Goal: Task Accomplishment & Management: Manage account settings

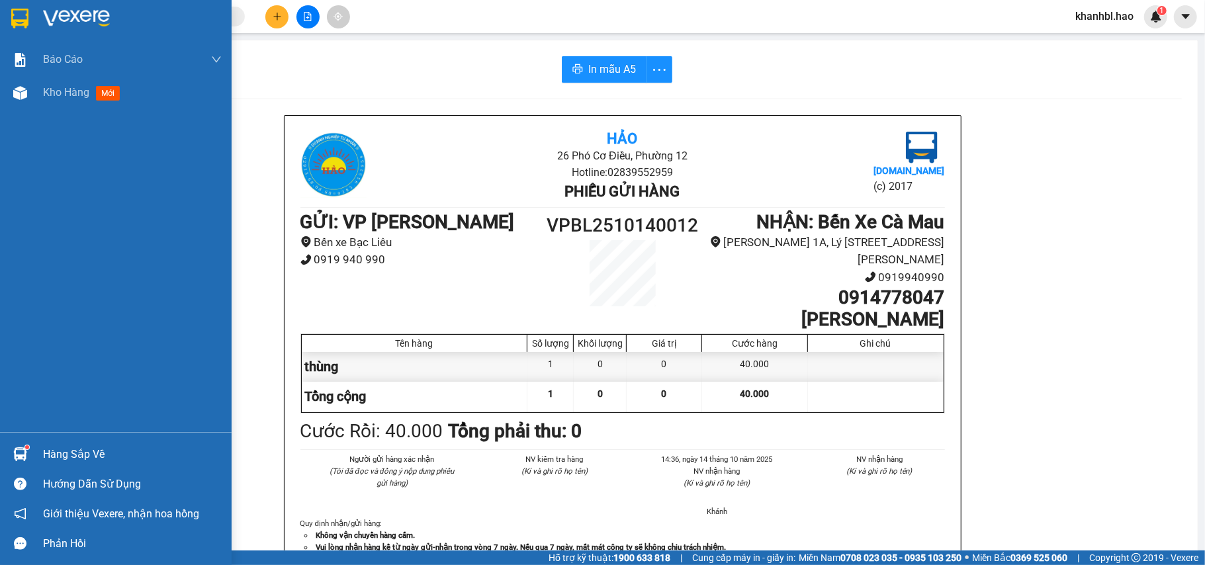
click at [23, 11] on img at bounding box center [19, 19] width 17 height 20
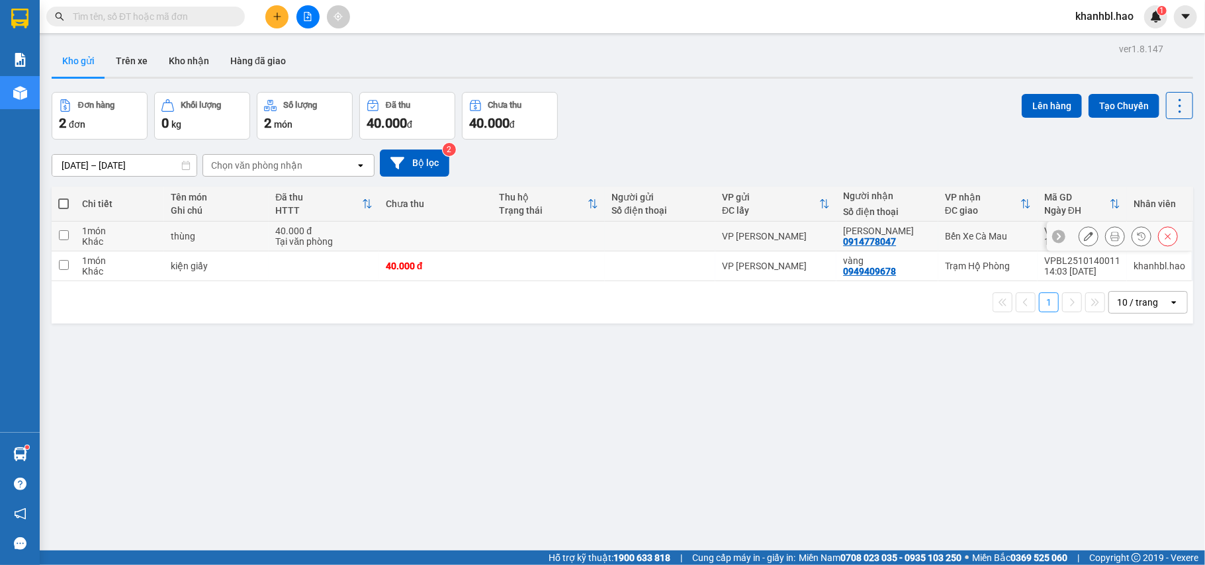
click at [988, 234] on div "Bến Xe Cà Mau" at bounding box center [988, 236] width 86 height 11
checkbox input "true"
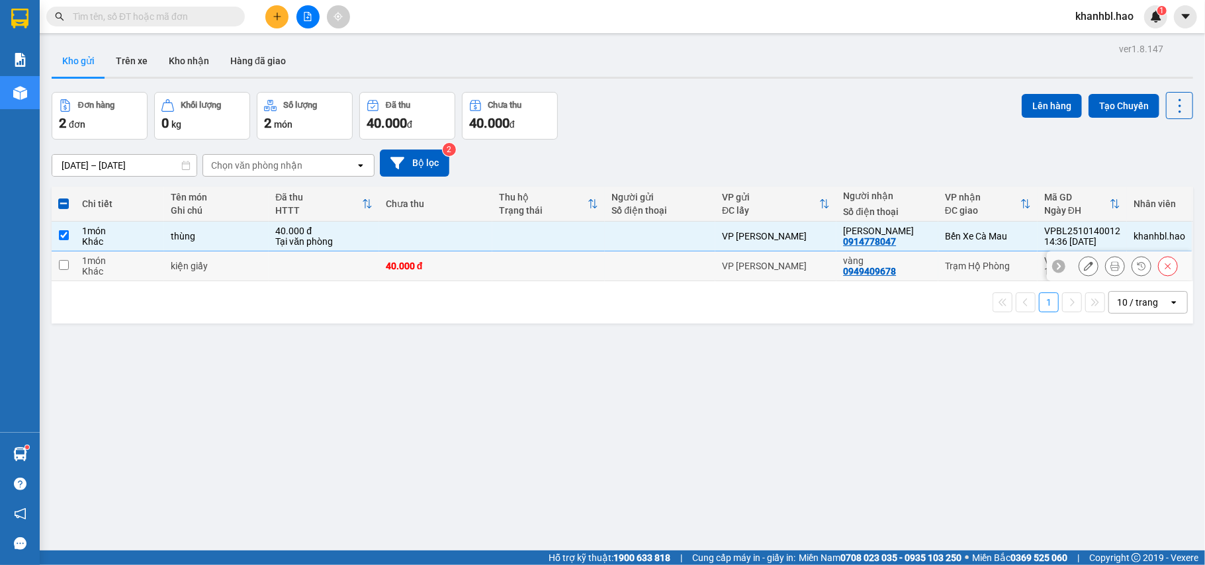
click at [977, 270] on div "Trạm Hộ Phòng" at bounding box center [988, 266] width 86 height 11
checkbox input "true"
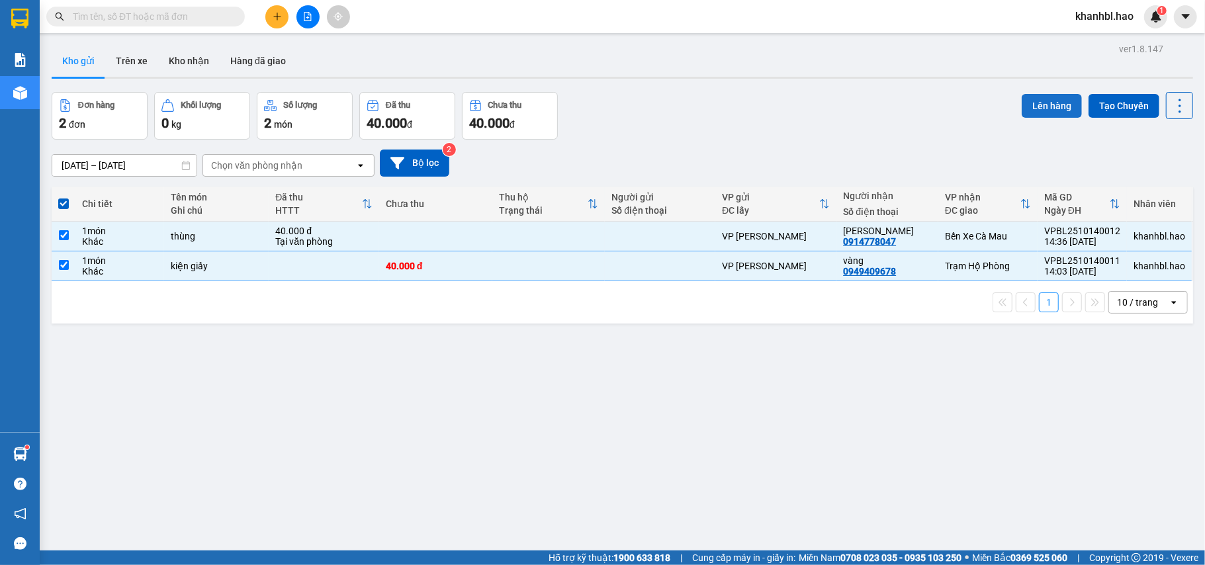
click at [1034, 105] on button "Lên hàng" at bounding box center [1052, 106] width 60 height 24
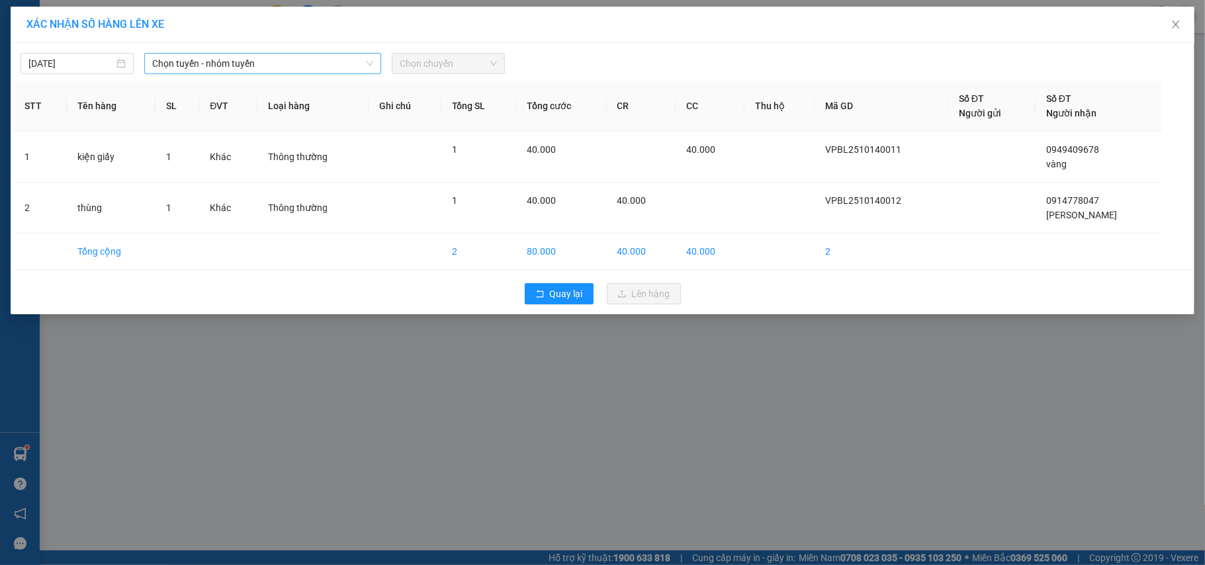
click at [363, 56] on span "Chọn tuyến - nhóm tuyến" at bounding box center [262, 64] width 221 height 20
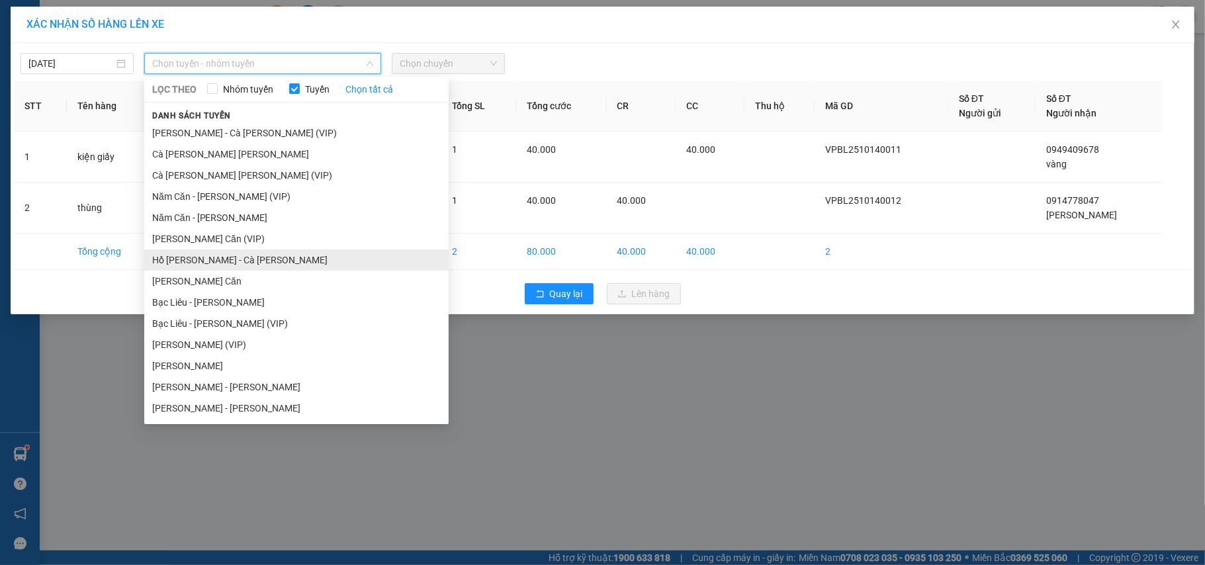
click at [199, 257] on li "Hồ [PERSON_NAME] - Cà [PERSON_NAME]" at bounding box center [296, 259] width 304 height 21
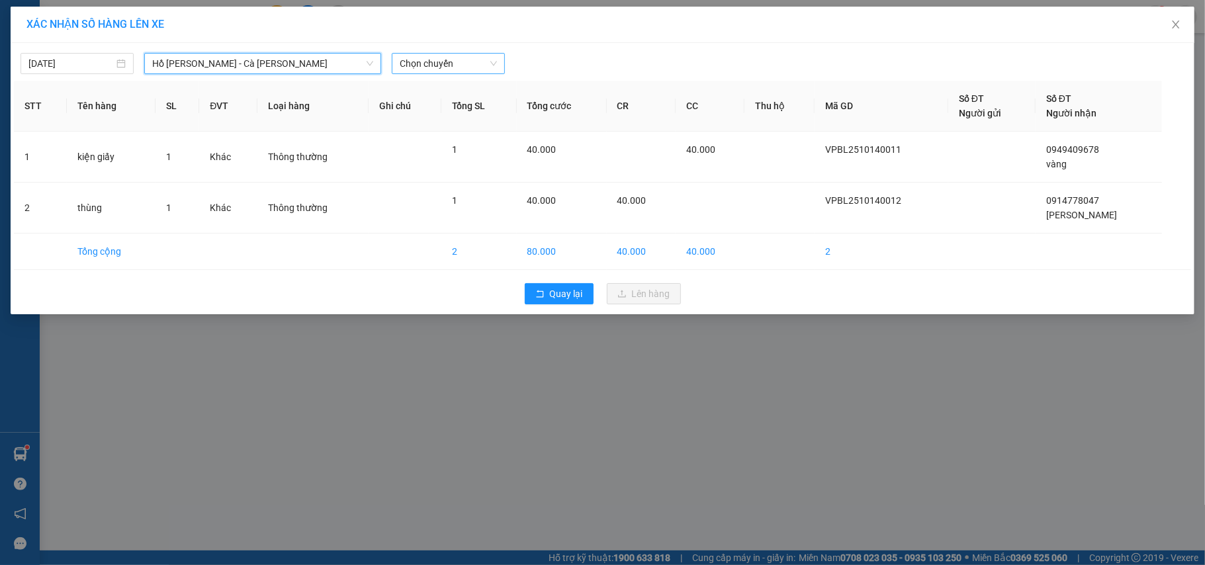
click at [437, 58] on span "Chọn chuyến" at bounding box center [448, 64] width 97 height 20
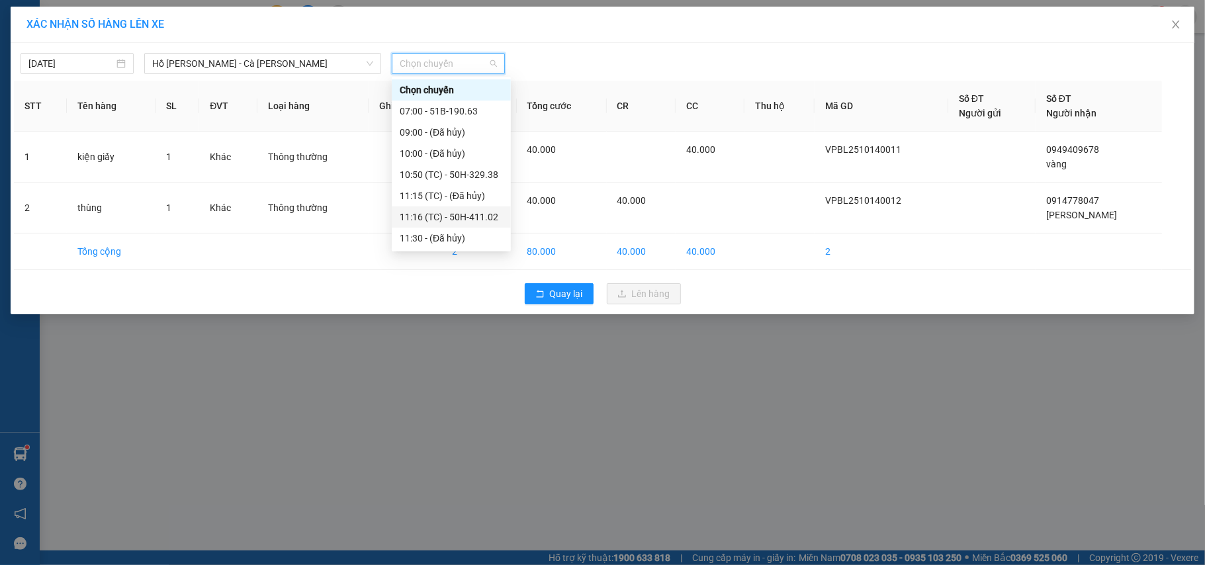
click at [476, 214] on div "11:16 (TC) - 50H-411.02" at bounding box center [451, 217] width 103 height 15
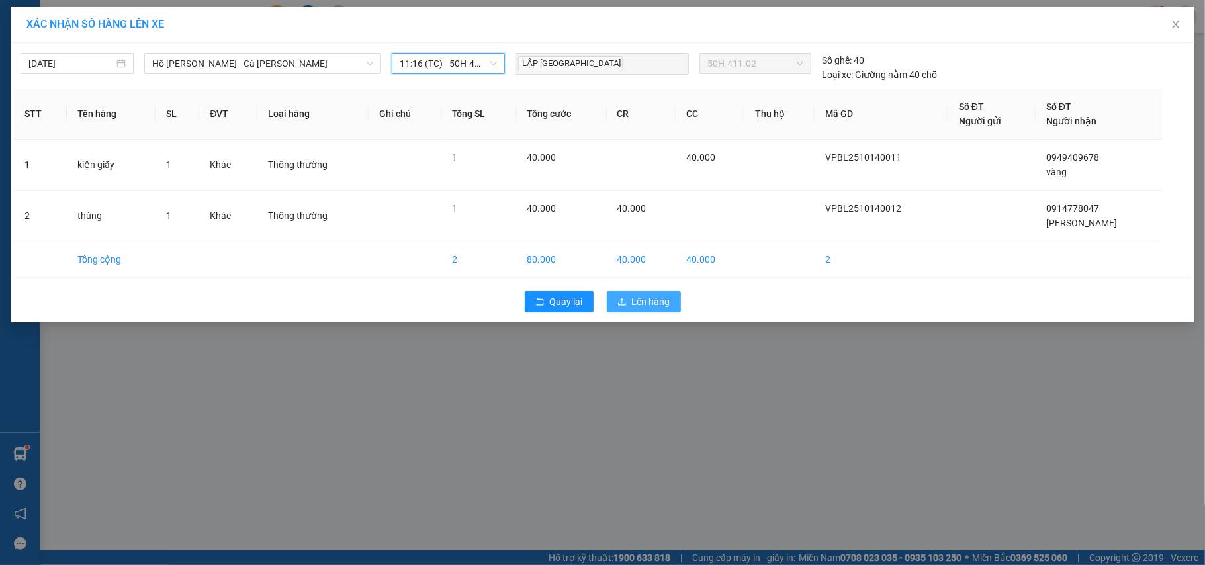
click at [659, 296] on span "Lên hàng" at bounding box center [651, 302] width 38 height 15
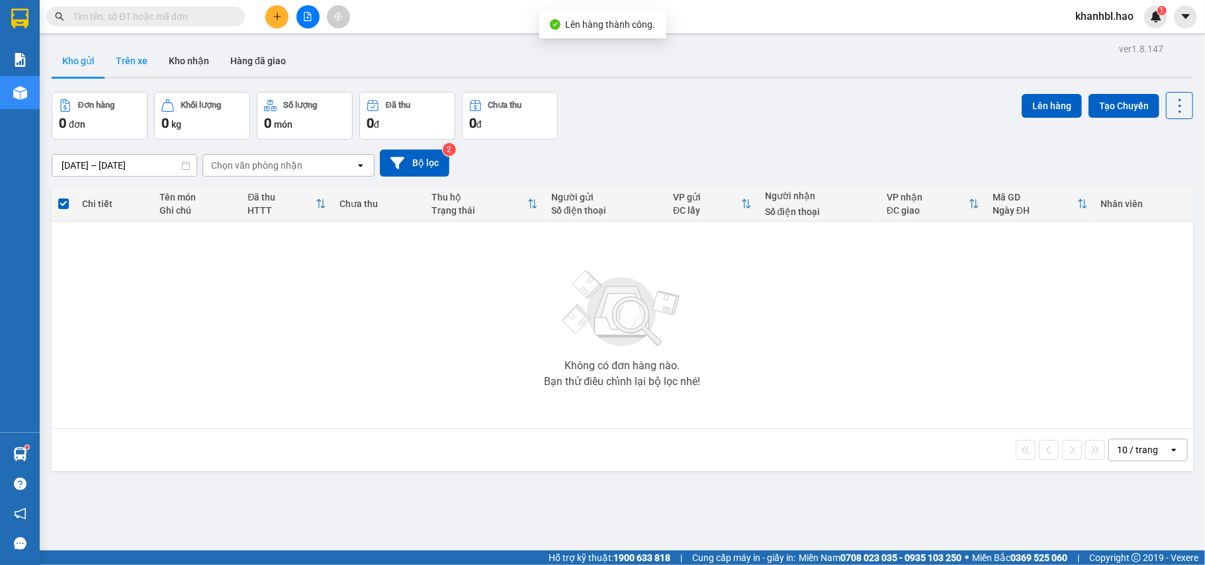
click at [138, 58] on button "Trên xe" at bounding box center [131, 61] width 53 height 32
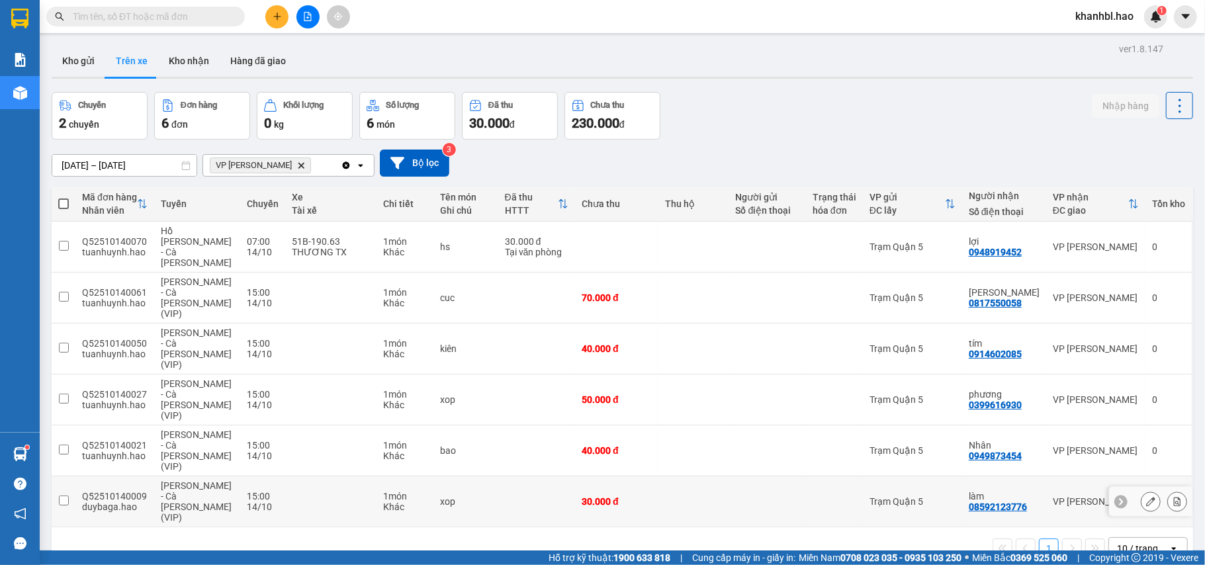
drag, startPoint x: 942, startPoint y: 431, endPoint x: 948, endPoint y: 428, distance: 7.2
click at [943, 496] on div "Trạm Quận 5" at bounding box center [913, 501] width 86 height 11
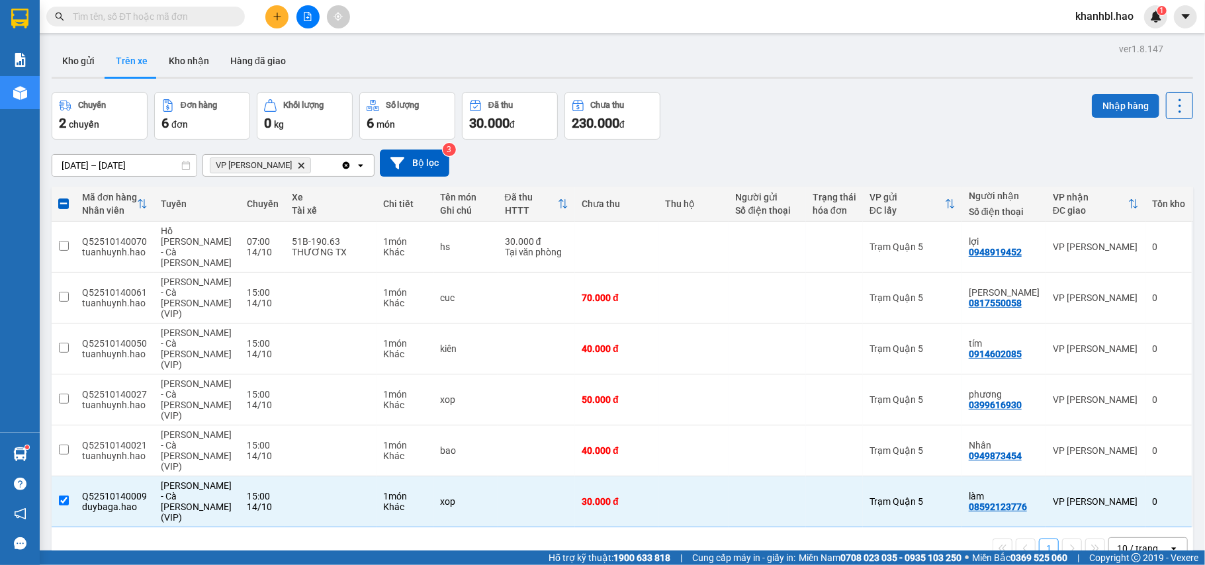
click at [1110, 101] on button "Nhập hàng" at bounding box center [1126, 106] width 68 height 24
click at [977, 502] on div "08592123776" at bounding box center [998, 507] width 58 height 11
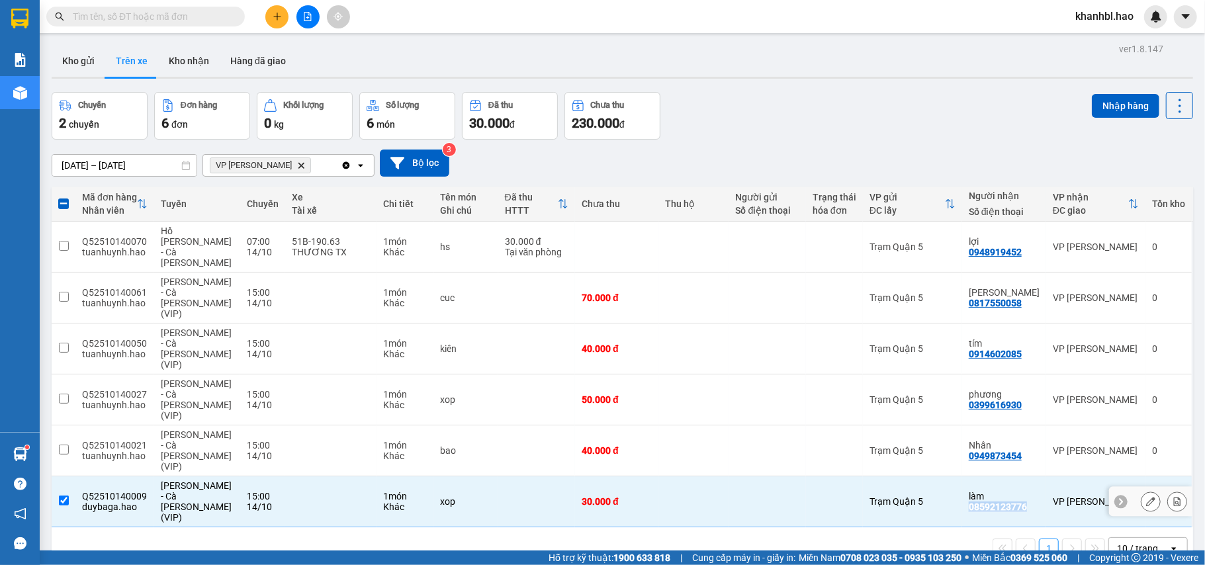
click at [977, 502] on div "08592123776" at bounding box center [998, 507] width 58 height 11
click at [819, 476] on td at bounding box center [834, 501] width 57 height 51
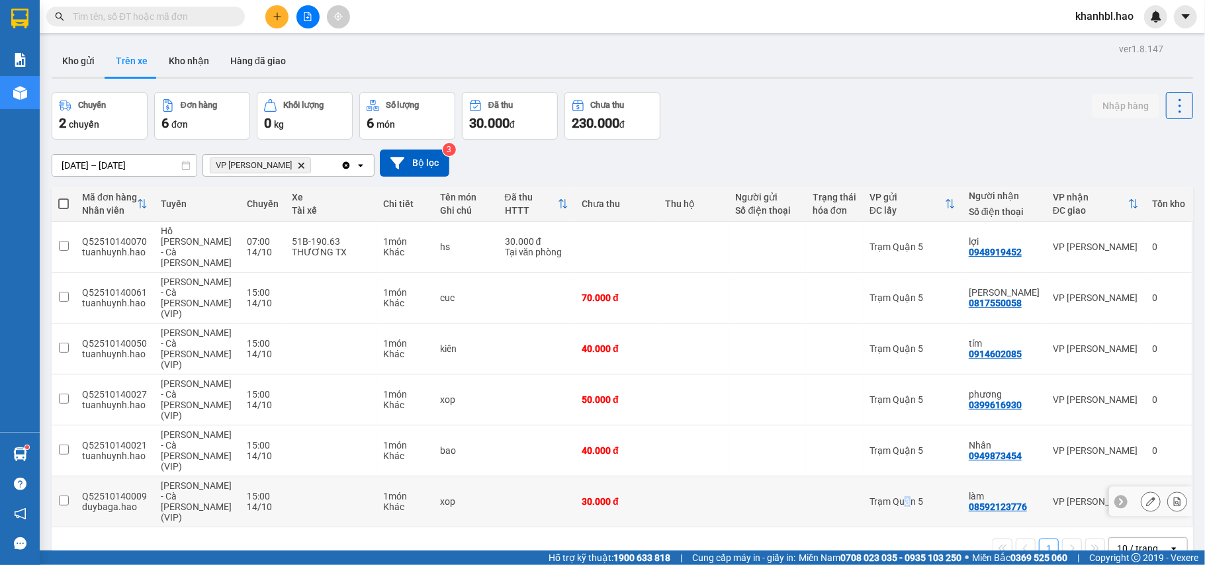
click at [903, 496] on div "Trạm Quận 5" at bounding box center [913, 501] width 86 height 11
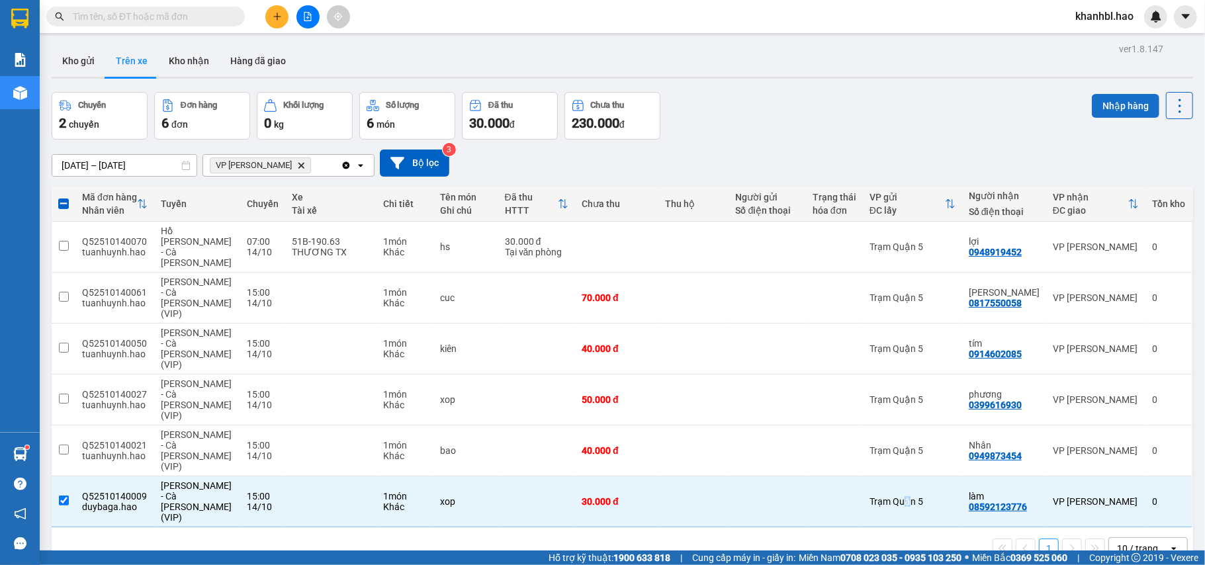
click at [1108, 107] on button "Nhập hàng" at bounding box center [1126, 106] width 68 height 24
click at [1109, 107] on button "Nhập hàng" at bounding box center [1126, 106] width 68 height 24
click at [1101, 101] on button "Nhập hàng" at bounding box center [1126, 106] width 68 height 24
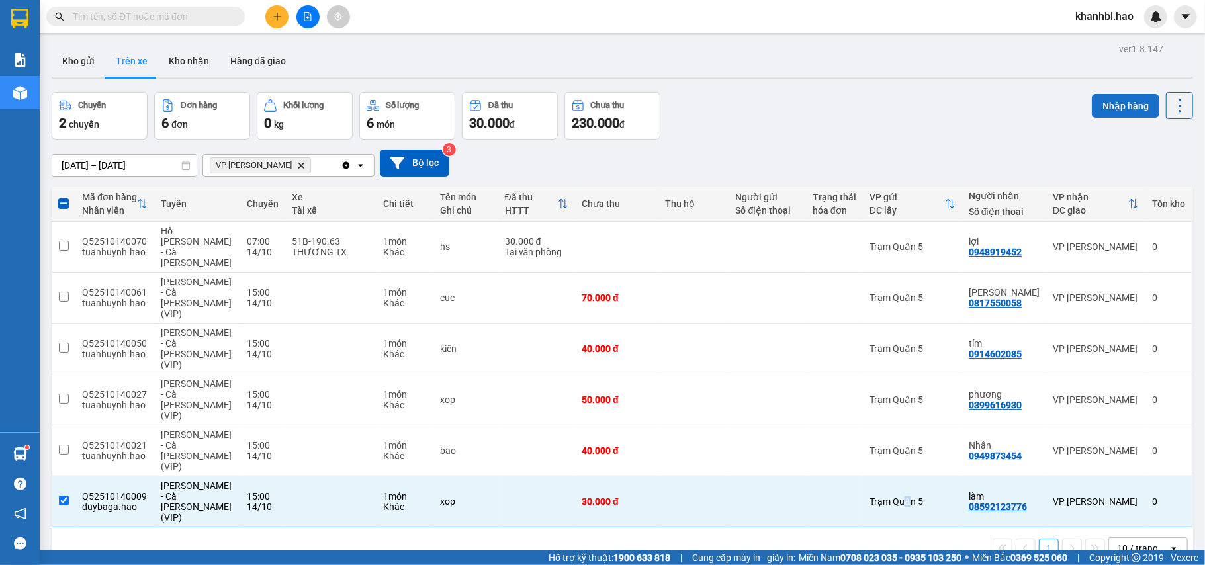
click at [1100, 101] on button "Nhập hàng" at bounding box center [1126, 106] width 68 height 24
click at [1107, 99] on button "Nhập hàng" at bounding box center [1126, 106] width 68 height 24
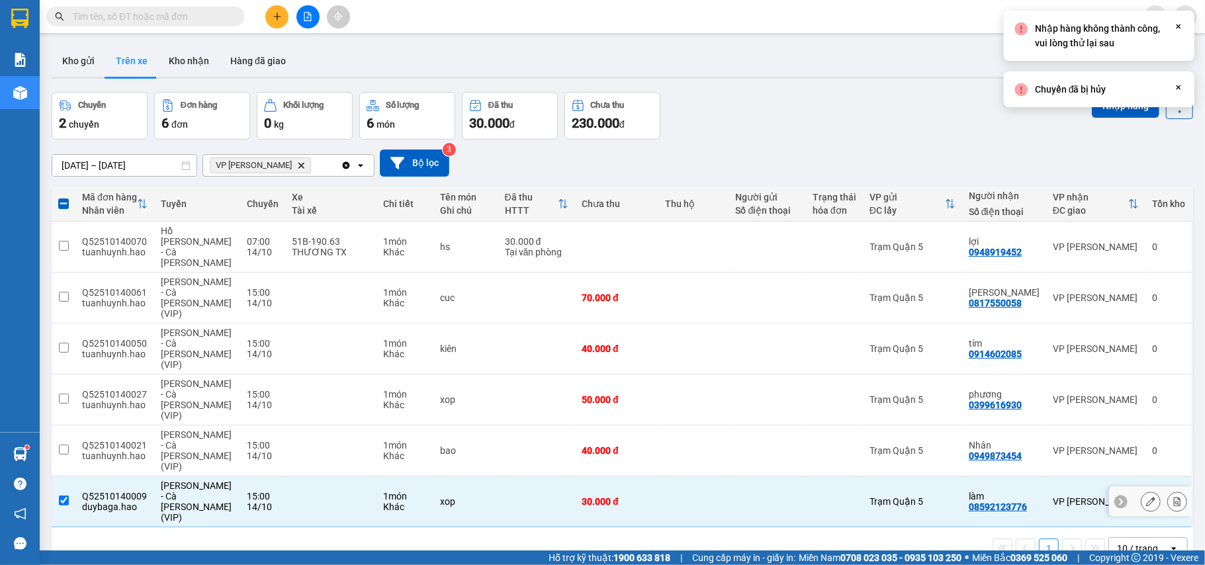
click at [946, 476] on td "Trạm Quận 5" at bounding box center [912, 501] width 99 height 51
checkbox input "false"
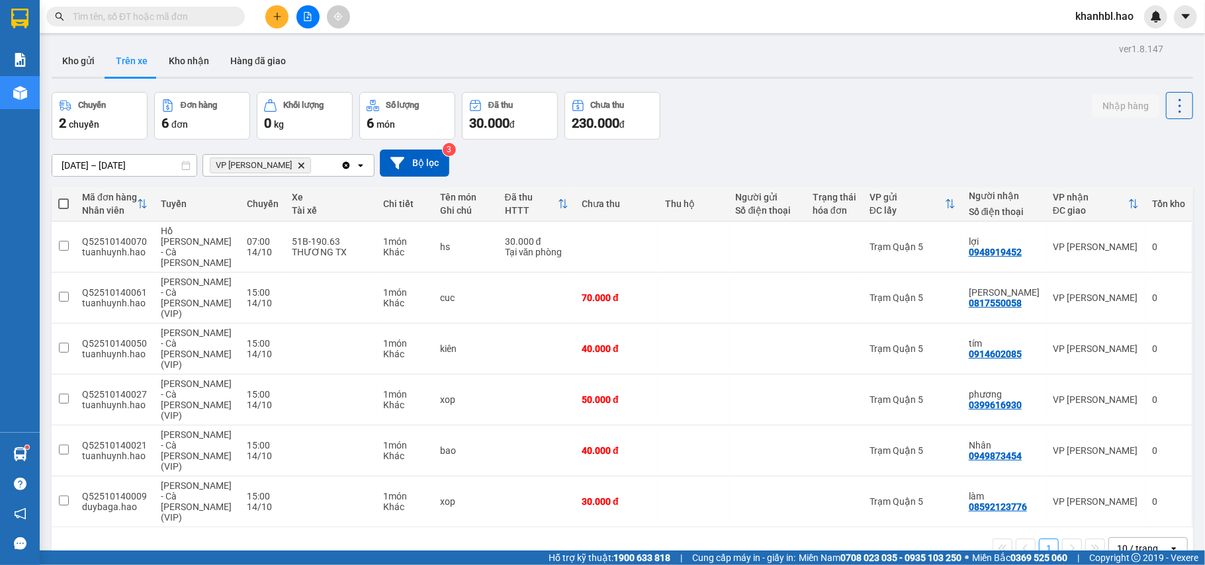
click at [139, 16] on input "text" at bounding box center [151, 16] width 156 height 15
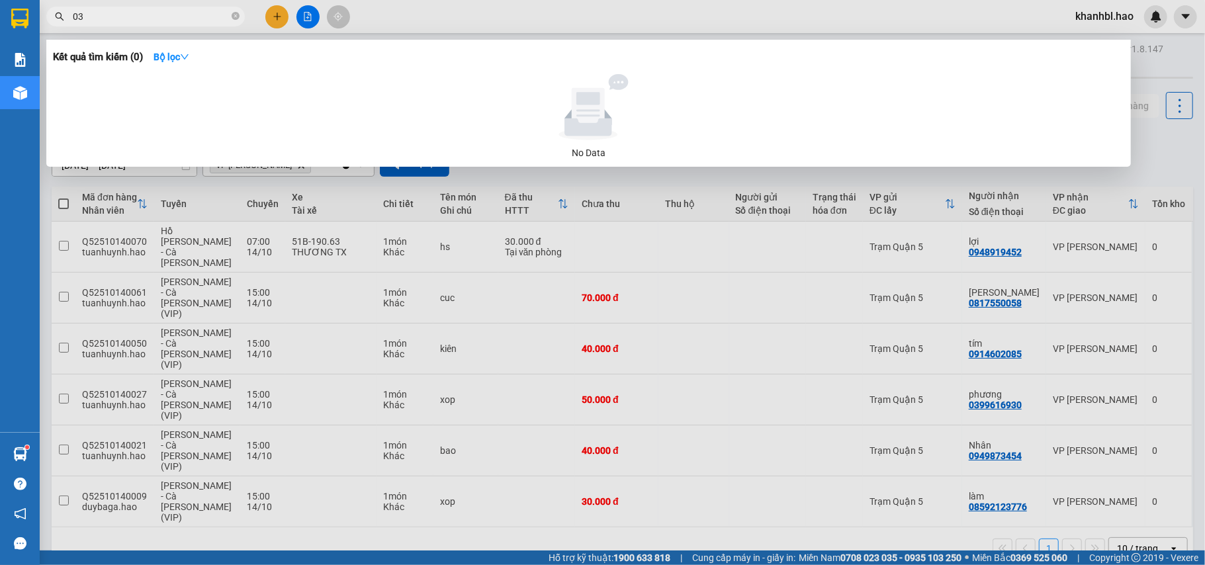
type input "0"
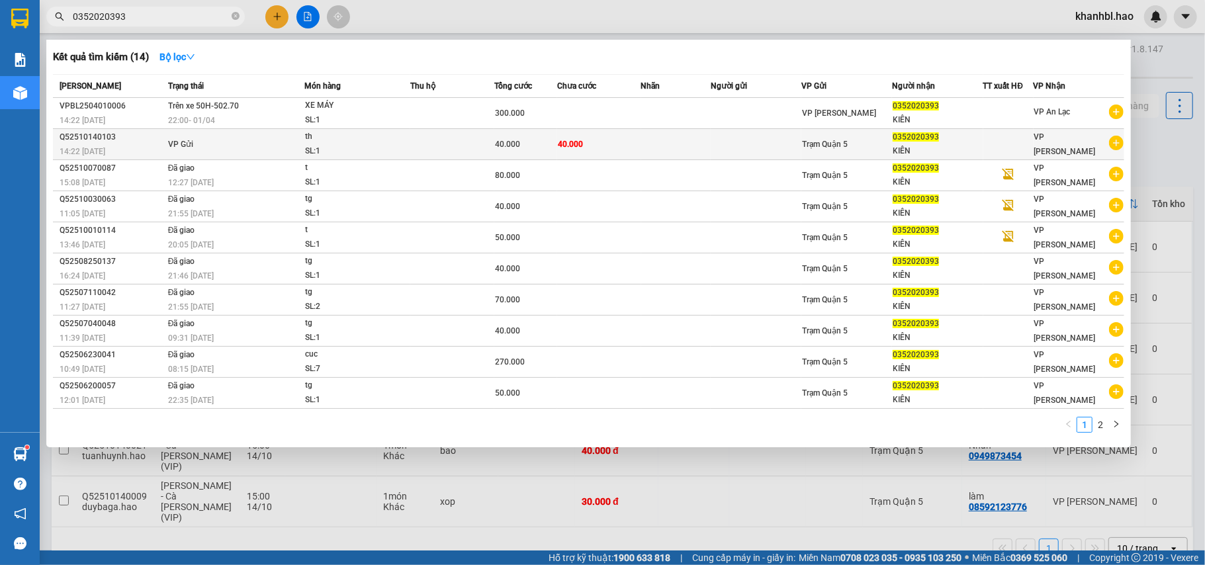
type input "0352020393"
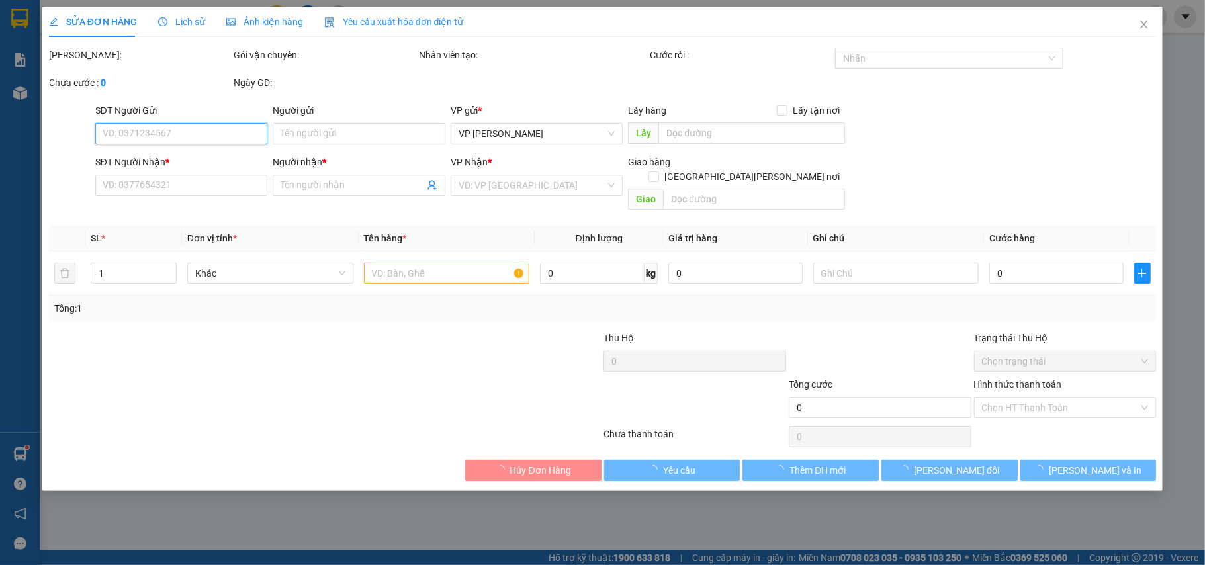
type input "0352020393"
type input "KIÊN"
type input "40.000"
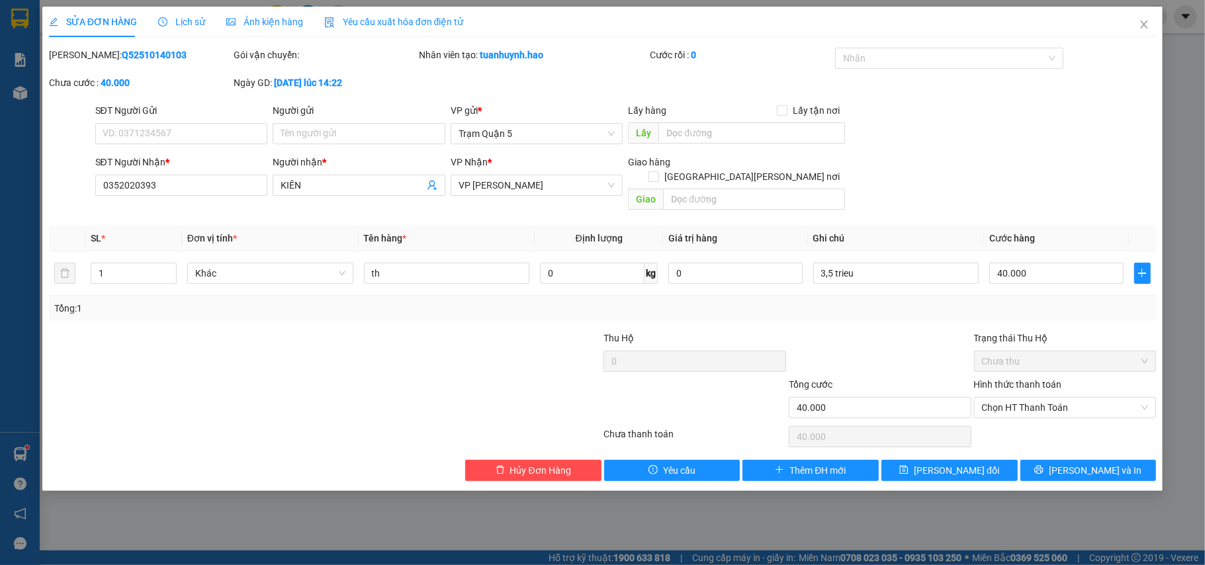
click at [271, 23] on span "Ảnh kiện hàng" at bounding box center [264, 22] width 77 height 11
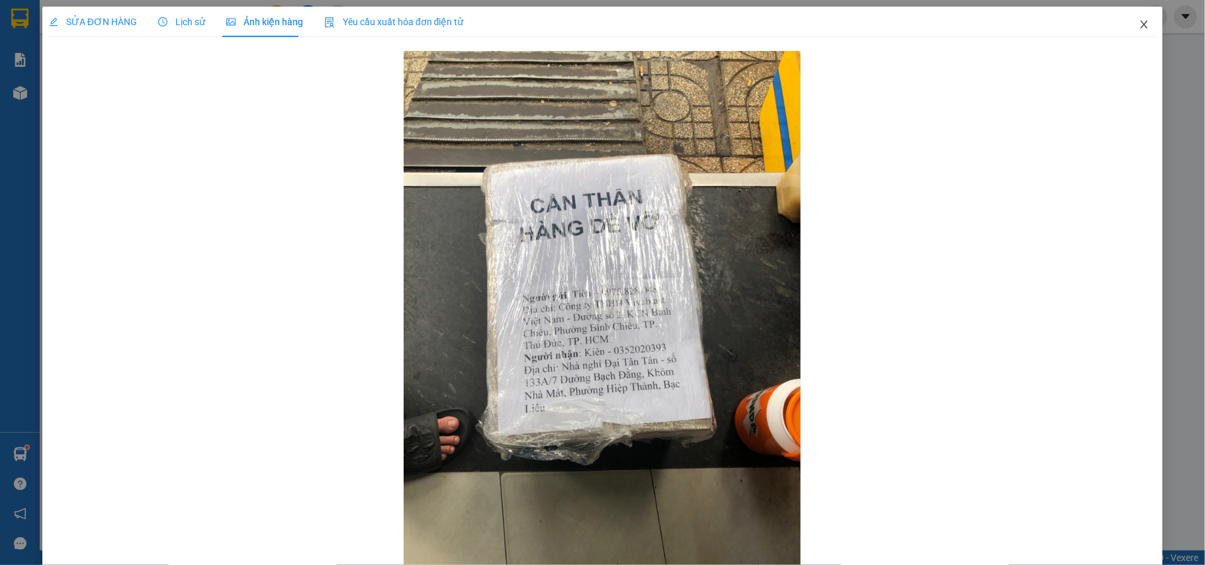
click at [1141, 24] on icon "close" at bounding box center [1144, 25] width 7 height 8
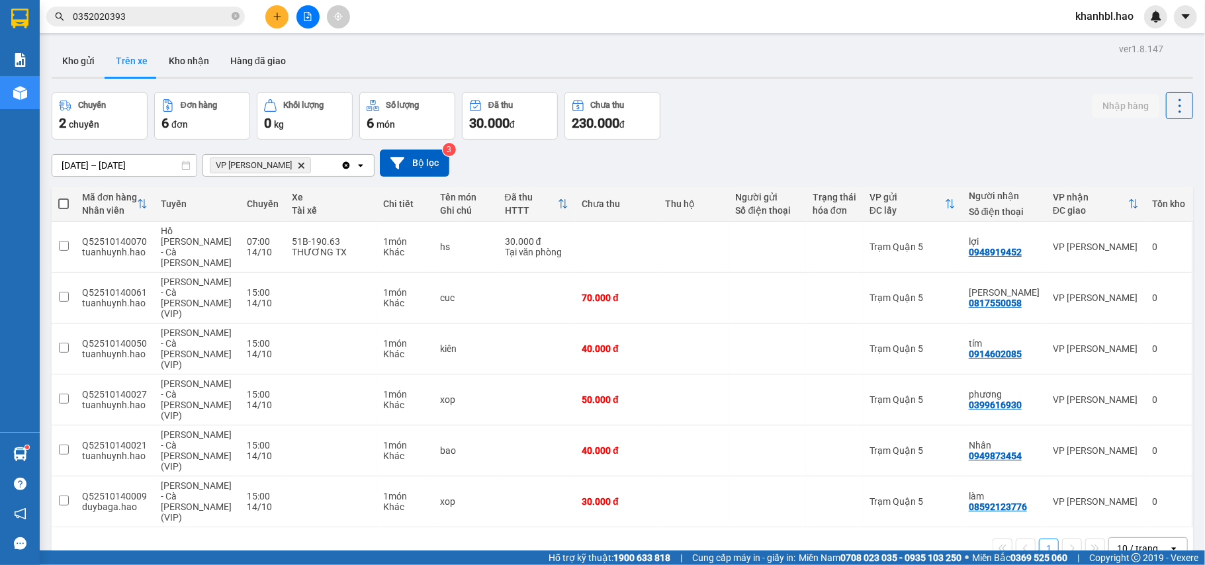
click at [115, 51] on button "Trên xe" at bounding box center [131, 61] width 53 height 32
drag, startPoint x: 116, startPoint y: 51, endPoint x: 139, endPoint y: 54, distance: 22.7
click at [117, 51] on button "Trên xe" at bounding box center [131, 61] width 53 height 32
click at [83, 59] on button "Kho gửi" at bounding box center [79, 61] width 54 height 32
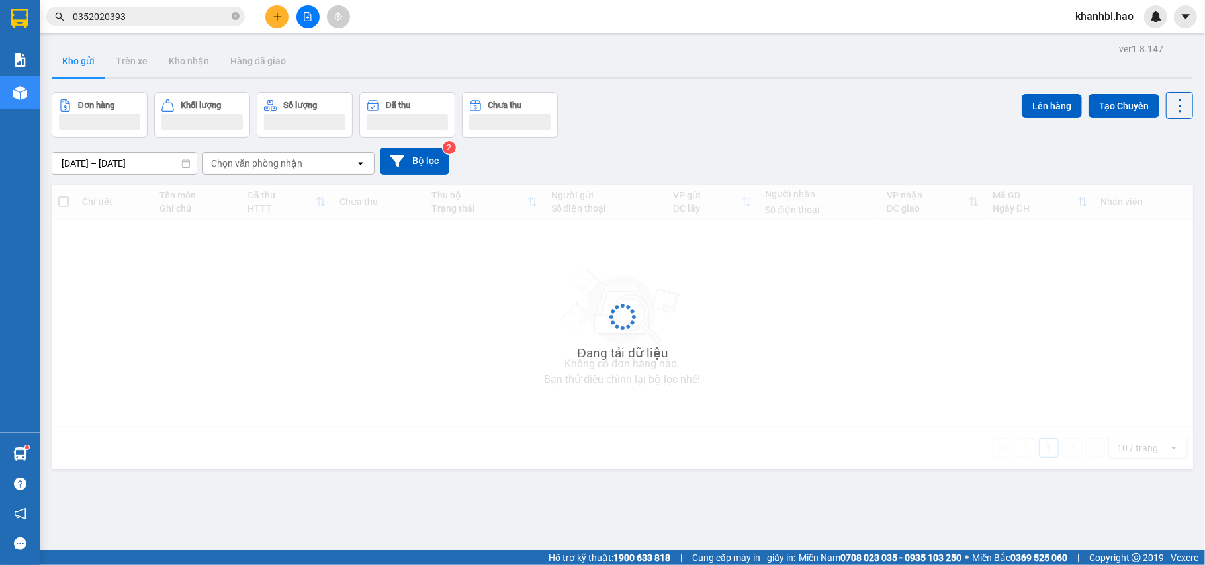
click at [83, 59] on button "Kho gửi" at bounding box center [79, 61] width 54 height 32
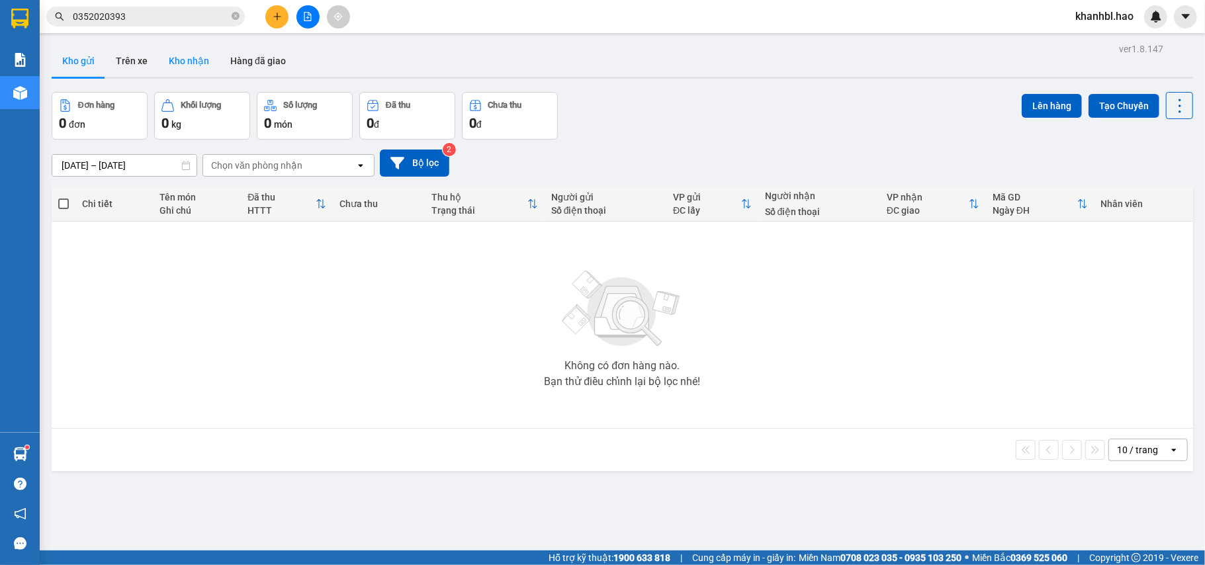
click at [181, 46] on button "Kho nhận" at bounding box center [189, 61] width 62 height 32
click at [183, 46] on button "Kho nhận" at bounding box center [189, 61] width 62 height 32
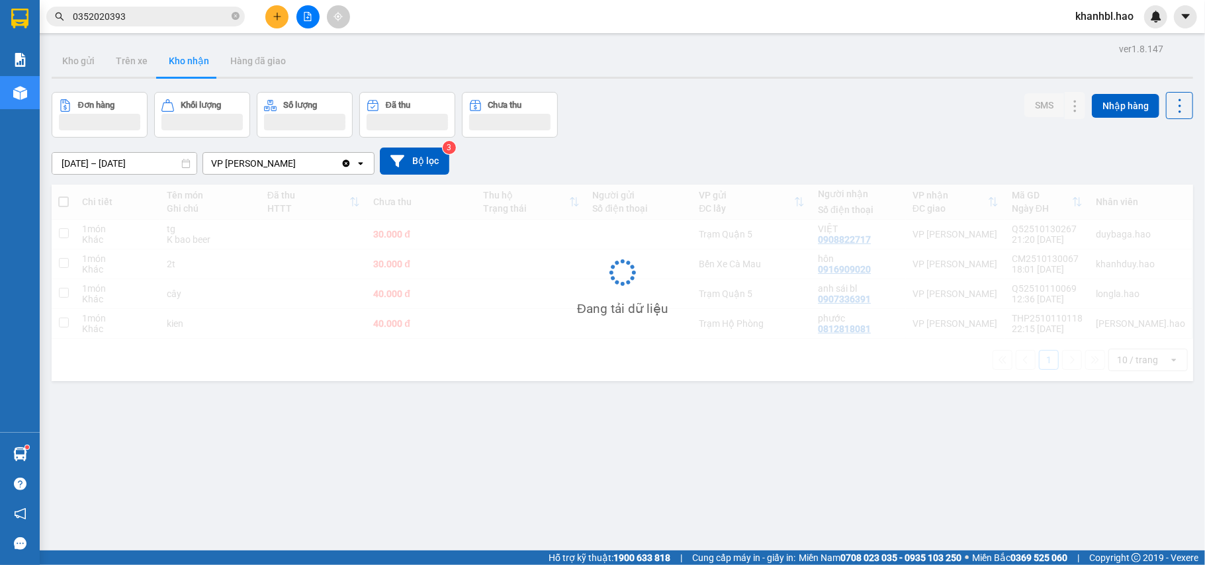
click at [184, 46] on button "Kho nhận" at bounding box center [189, 61] width 62 height 32
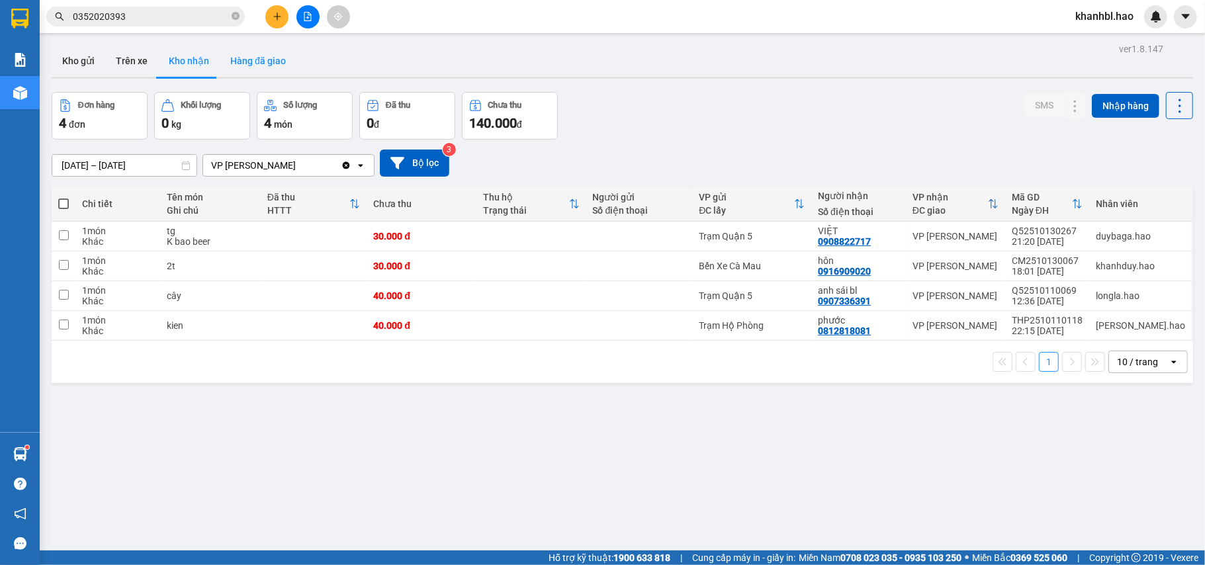
click at [226, 54] on button "Hàng đã giao" at bounding box center [258, 61] width 77 height 32
